Goal: Task Accomplishment & Management: Complete application form

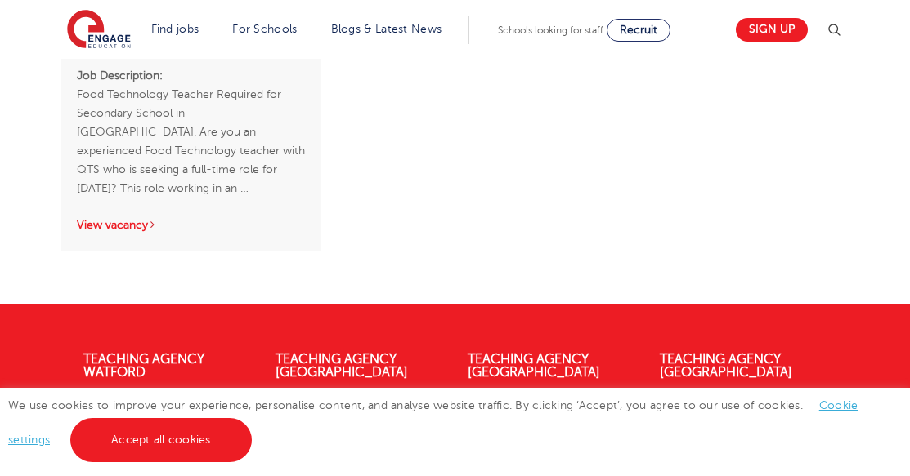
scroll to position [2765, 0]
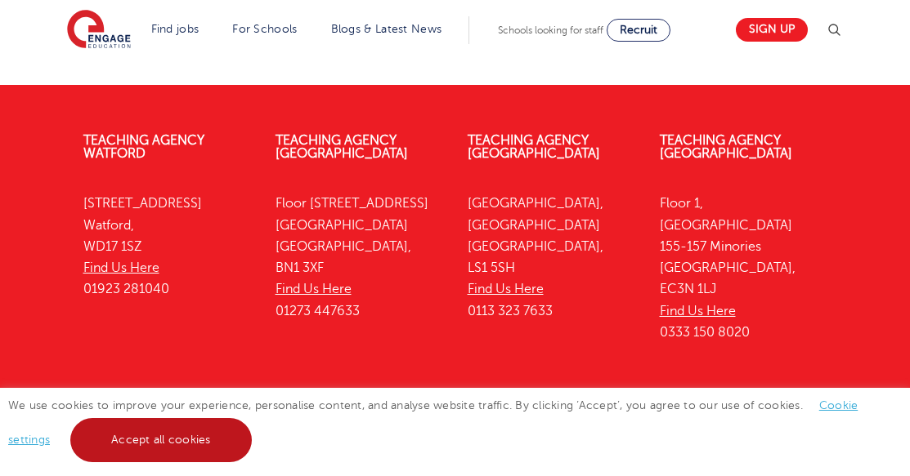
click at [188, 441] on link "Accept all cookies" at bounding box center [160, 440] width 181 height 44
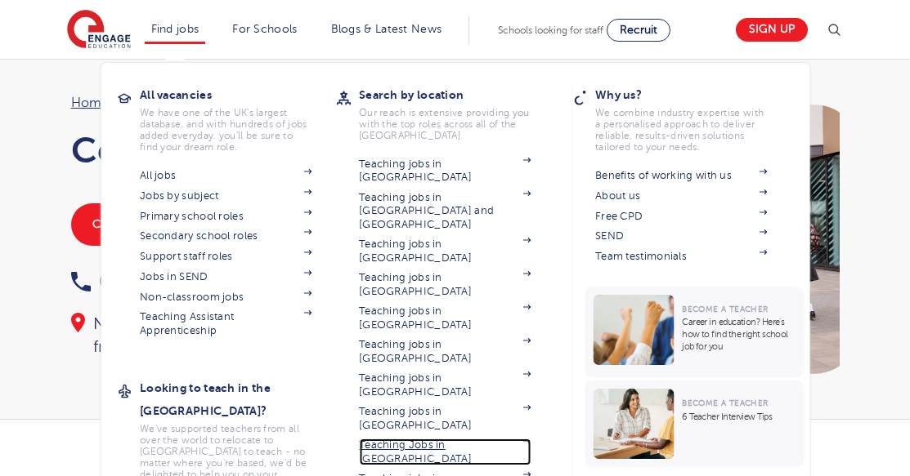
click at [436, 439] on link "Teaching Jobs in [GEOGRAPHIC_DATA]" at bounding box center [445, 452] width 172 height 27
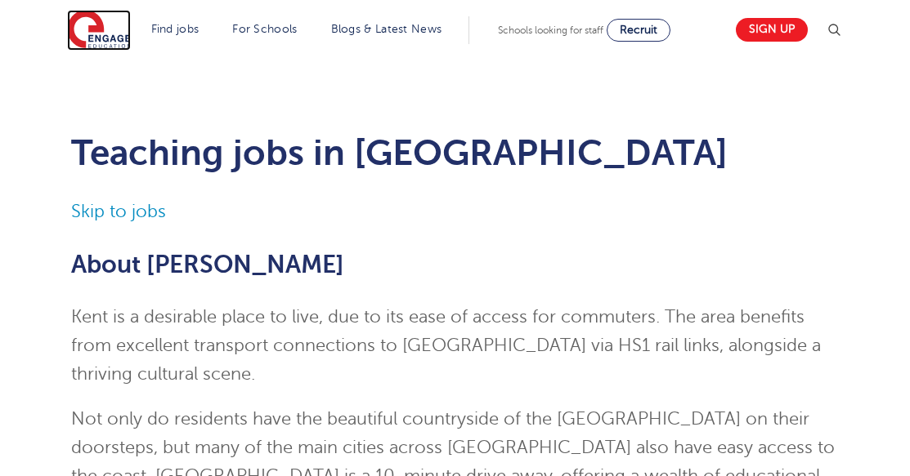
click at [99, 20] on img at bounding box center [99, 30] width 64 height 41
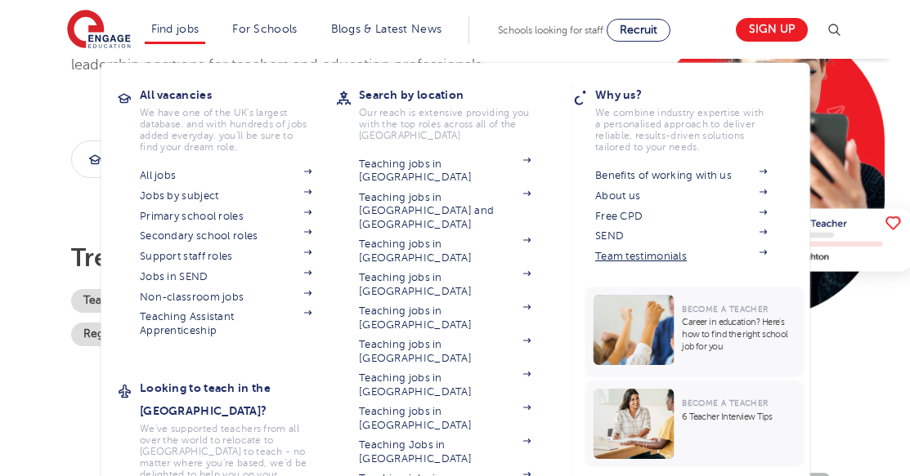
scroll to position [206, 0]
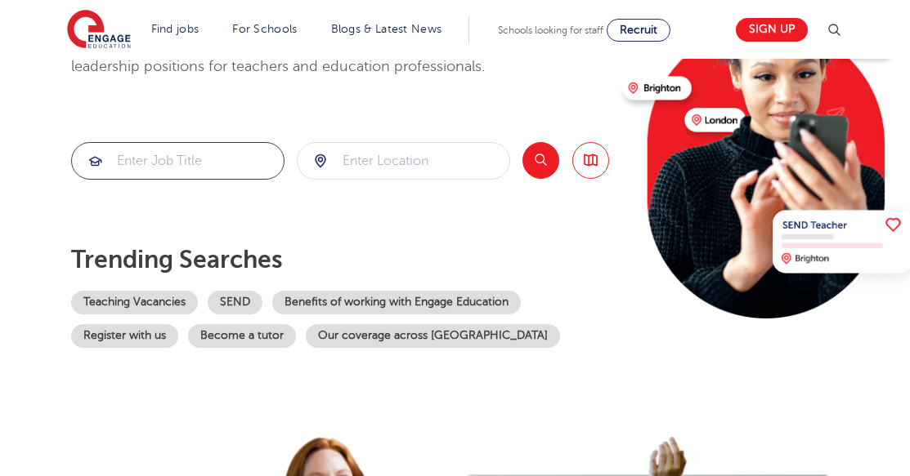
click at [235, 168] on input "search" at bounding box center [178, 161] width 212 height 36
type input "politics teacher"
click at [385, 179] on form at bounding box center [403, 161] width 213 height 38
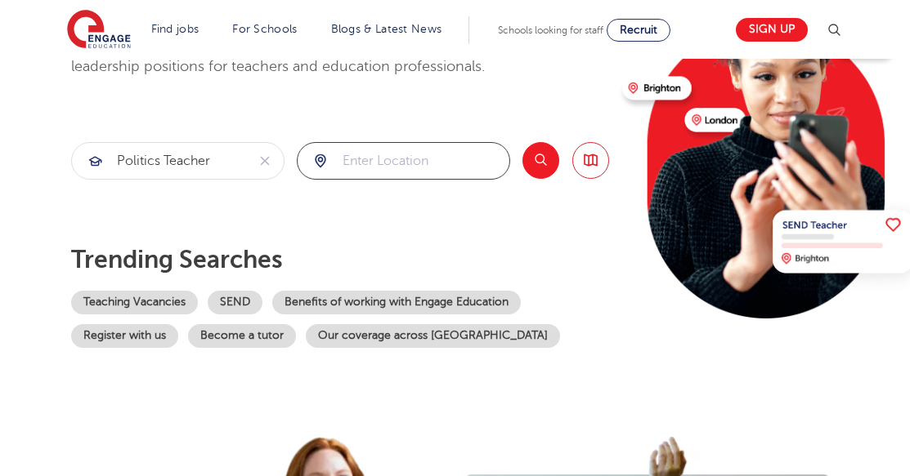
click at [391, 168] on input "search" at bounding box center [403, 161] width 212 height 36
click button "Submit" at bounding box center [0, 0] width 0 height 0
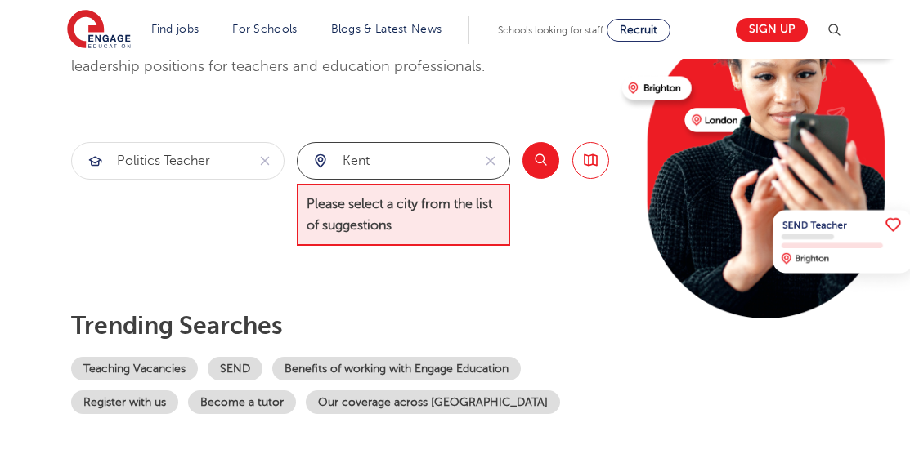
click at [405, 163] on input "kent" at bounding box center [384, 161] width 174 height 36
click at [405, 200] on span "Please select a city from the list of suggestions" at bounding box center [403, 215] width 213 height 63
click at [364, 219] on span "Please select a city from the list of suggestions" at bounding box center [403, 215] width 213 height 63
click at [378, 167] on input "kent" at bounding box center [384, 161] width 174 height 36
type input "k"
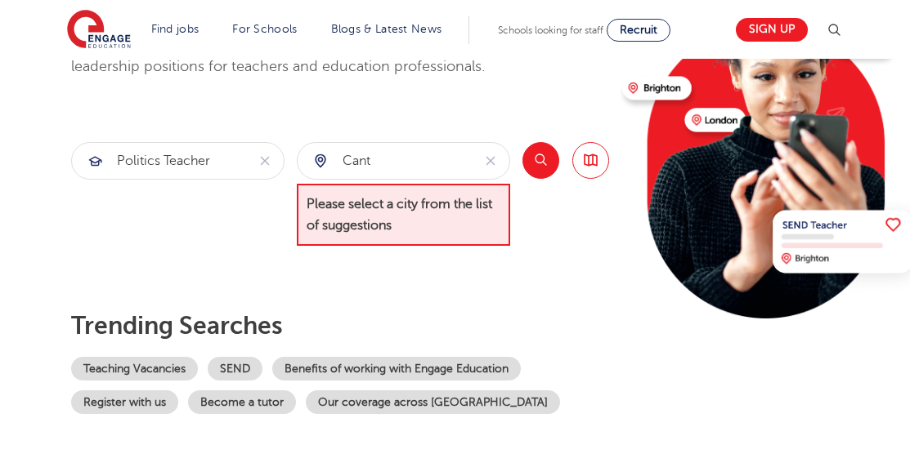
click at [548, 153] on button "Search" at bounding box center [540, 160] width 37 height 37
click at [536, 157] on button "Search" at bounding box center [540, 160] width 37 height 37
click at [539, 163] on button "Search" at bounding box center [540, 160] width 37 height 37
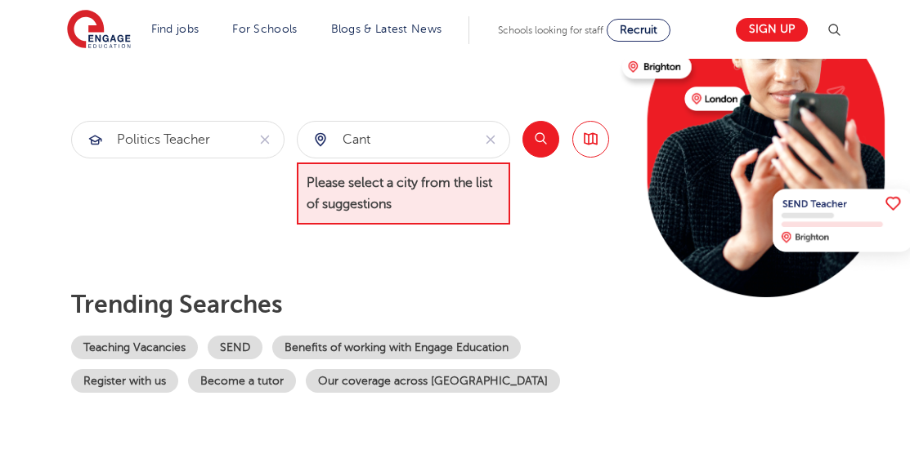
scroll to position [223, 0]
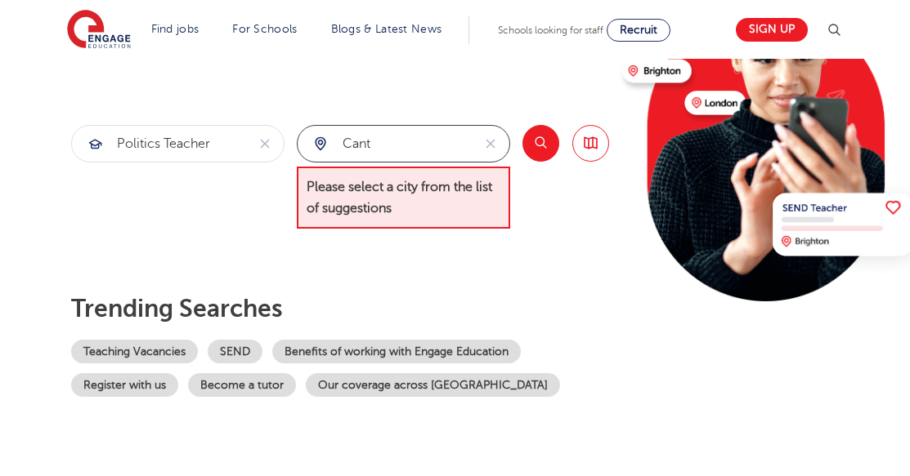
click at [372, 143] on input "Cant" at bounding box center [384, 144] width 174 height 36
click at [544, 140] on button "Search" at bounding box center [540, 143] width 37 height 37
click at [413, 142] on input "Cantur" at bounding box center [384, 144] width 174 height 36
type input "Canterbury"
click button "Submit" at bounding box center [0, 0] width 0 height 0
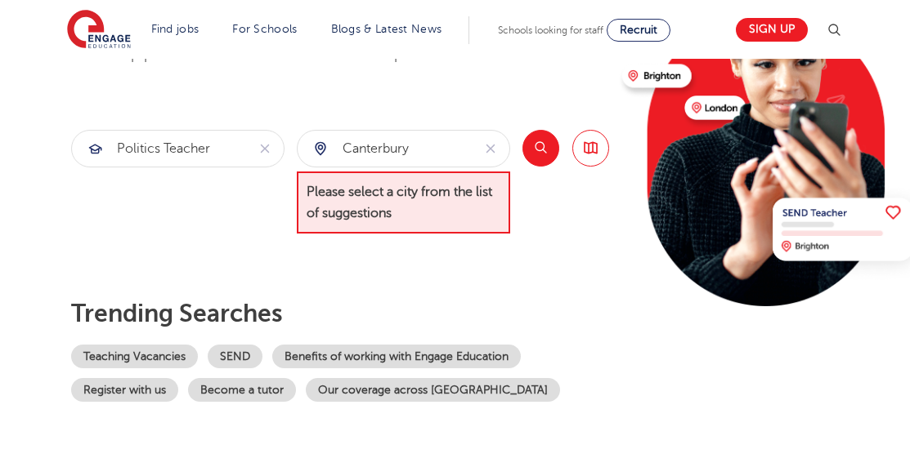
scroll to position [217, 0]
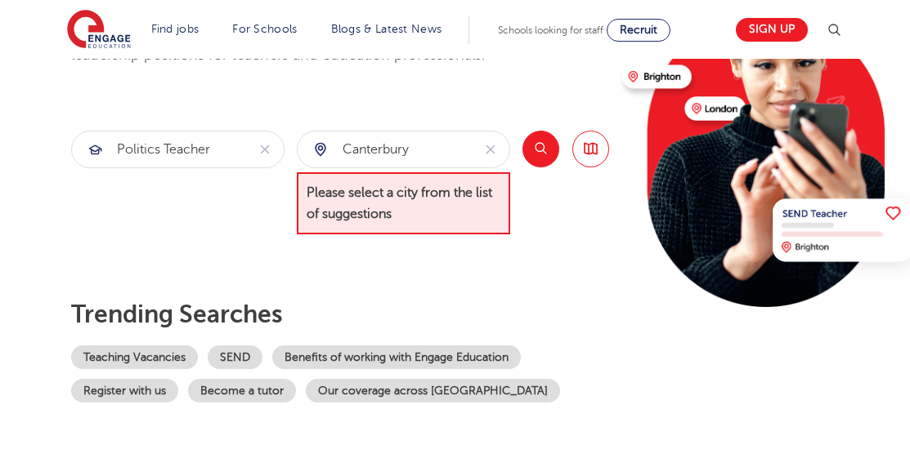
click at [540, 149] on button "Search" at bounding box center [540, 149] width 37 height 37
click at [588, 149] on link "Browse all Jobs" at bounding box center [590, 149] width 37 height 37
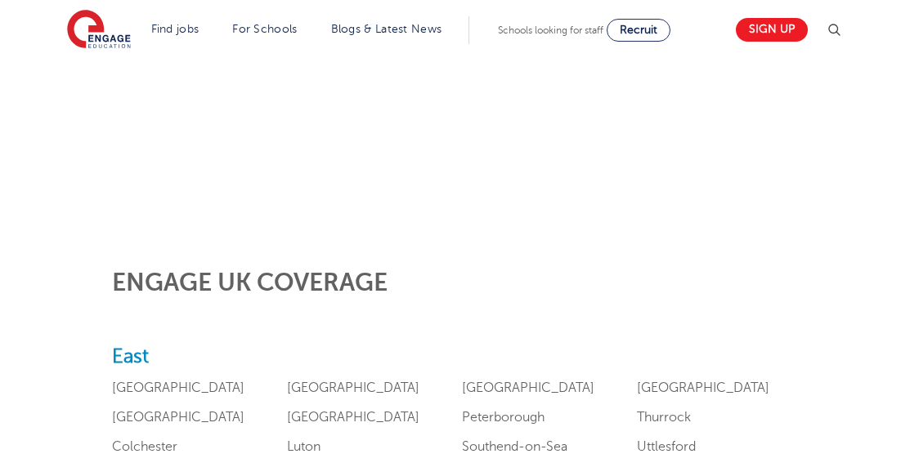
scroll to position [476, 0]
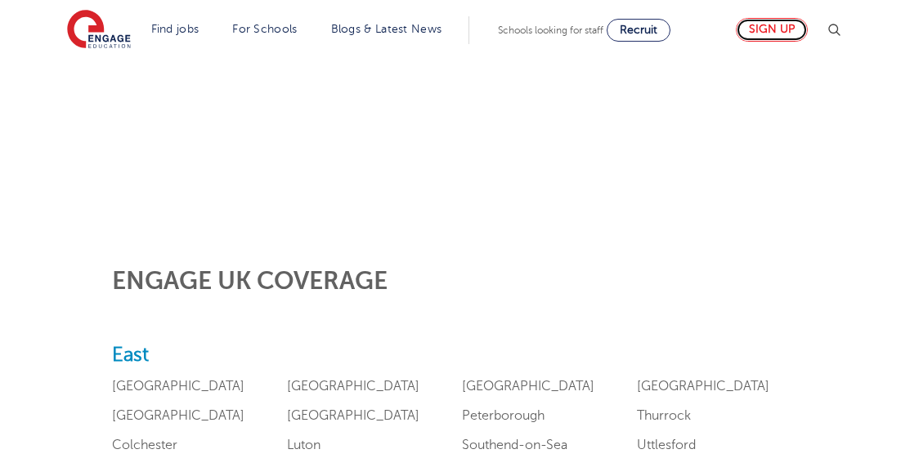
click at [789, 29] on link "Sign up" at bounding box center [771, 30] width 72 height 24
